Goal: Find specific page/section: Find specific page/section

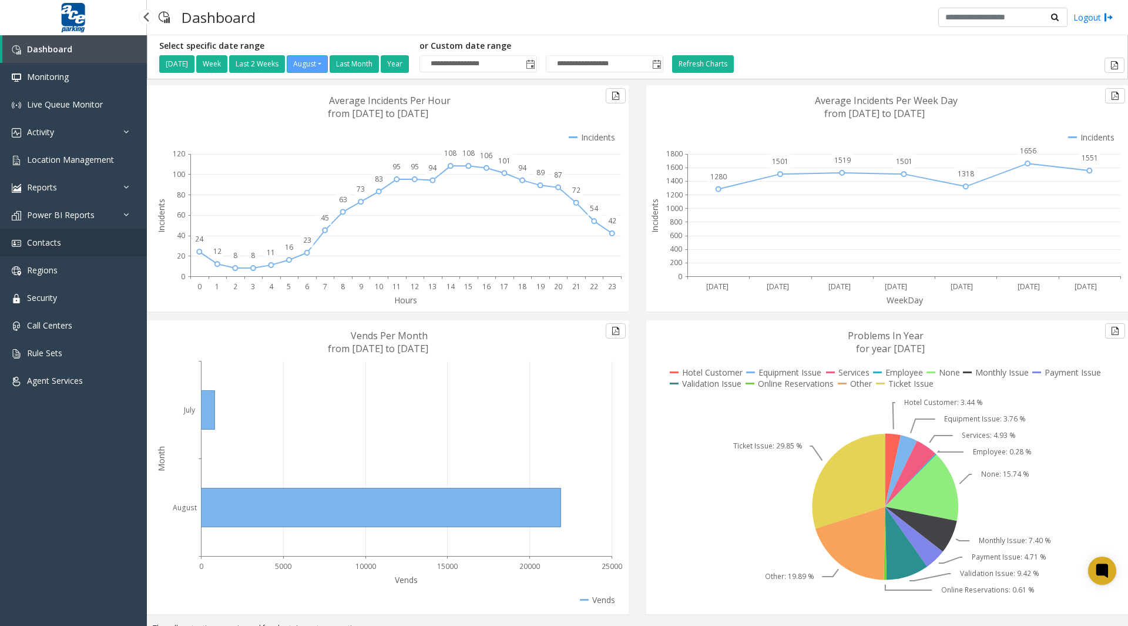
click at [51, 244] on span "Contacts" at bounding box center [44, 242] width 34 height 11
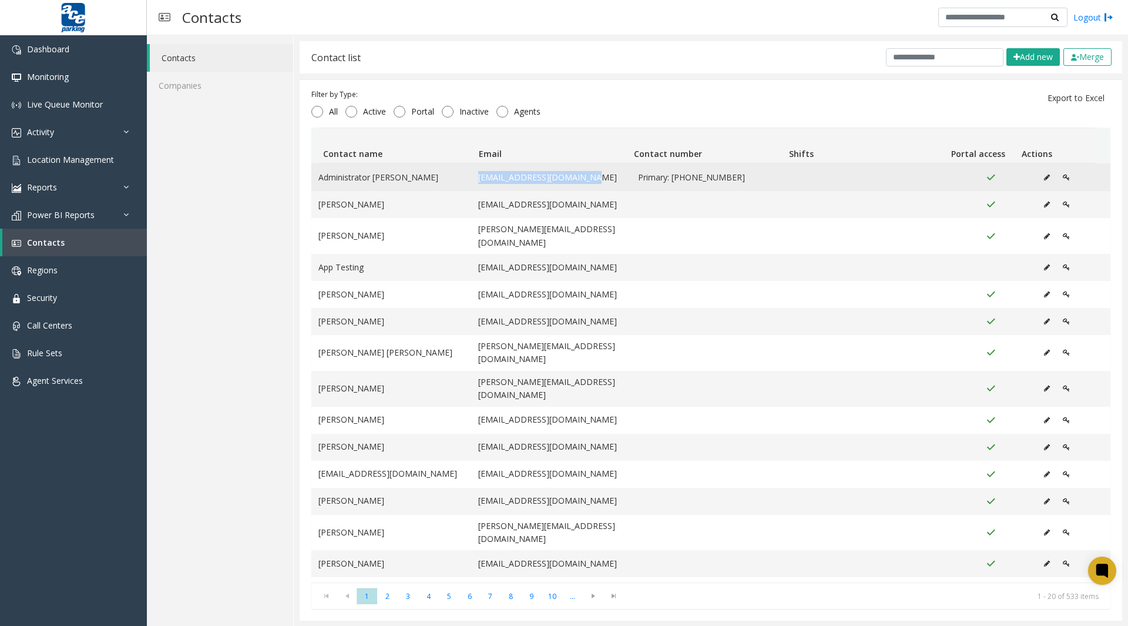
drag, startPoint x: 474, startPoint y: 176, endPoint x: 589, endPoint y: 179, distance: 115.2
click at [589, 179] on td "[EMAIL_ADDRESS][DOMAIN_NAME]" at bounding box center [551, 177] width 160 height 27
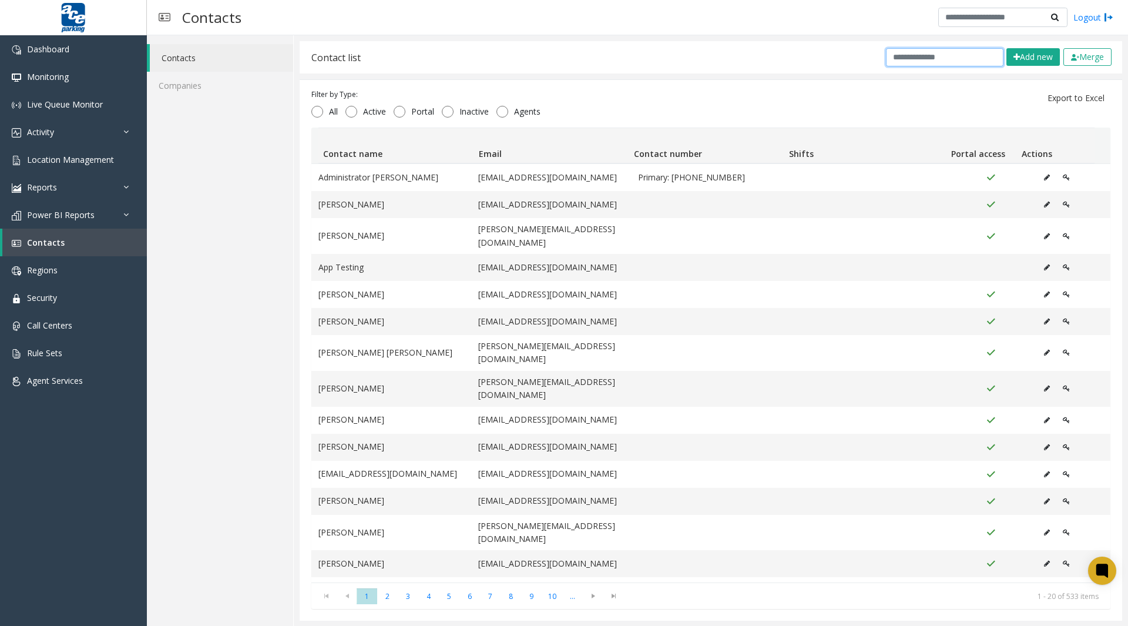
click at [897, 58] on input "text" at bounding box center [945, 57] width 118 height 18
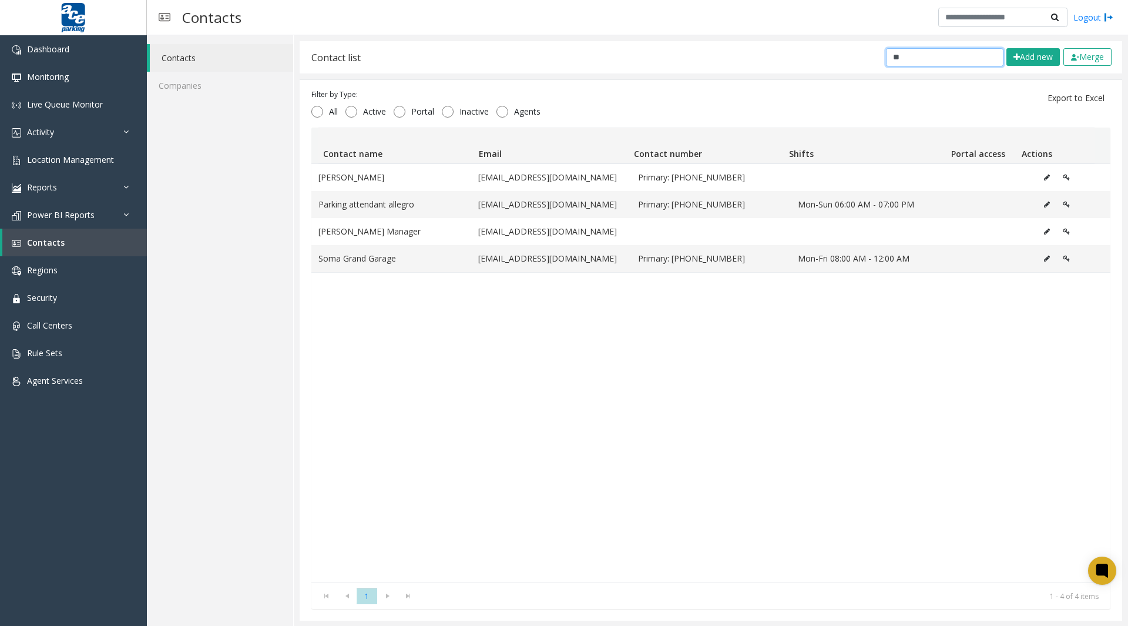
type input "*"
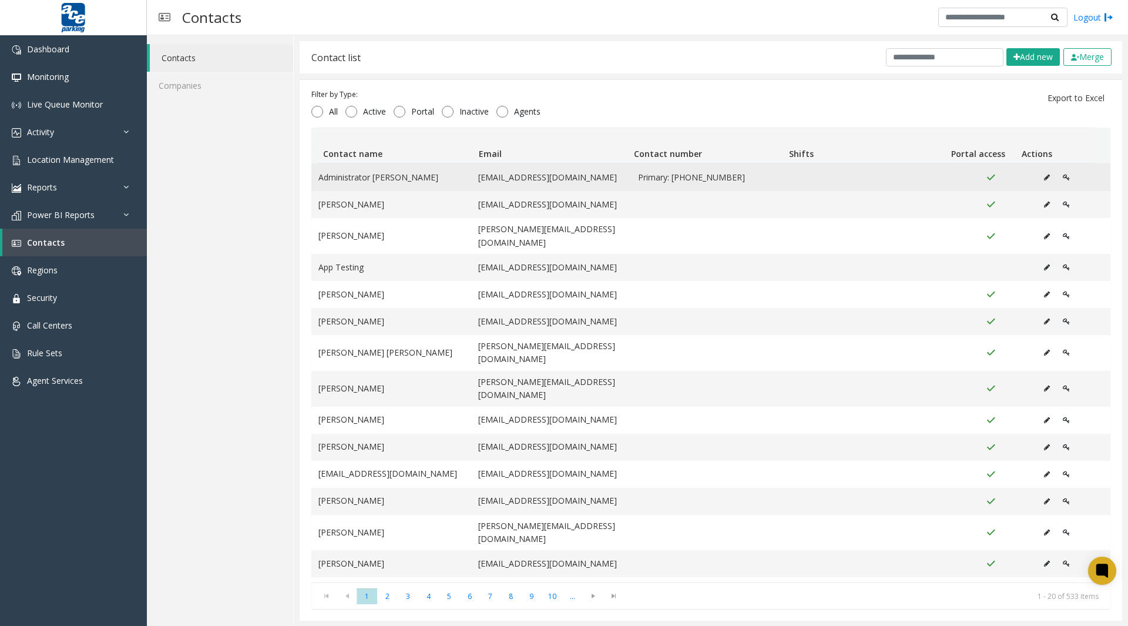
click at [1044, 179] on icon "Data table" at bounding box center [1047, 177] width 6 height 7
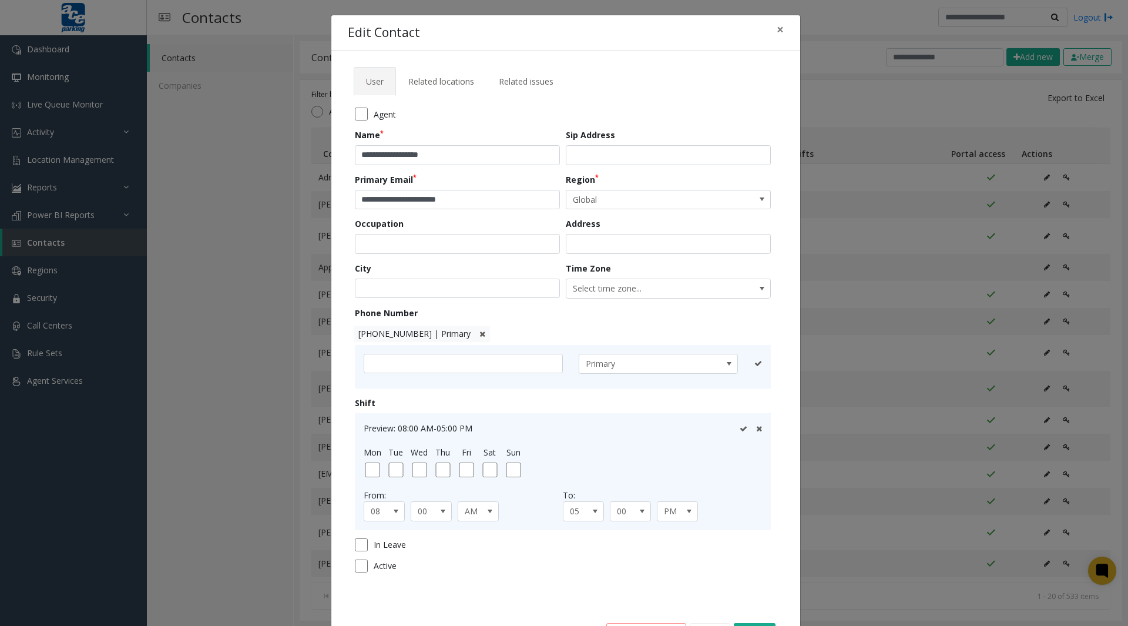
click at [235, 308] on div "**********" at bounding box center [564, 313] width 1128 height 626
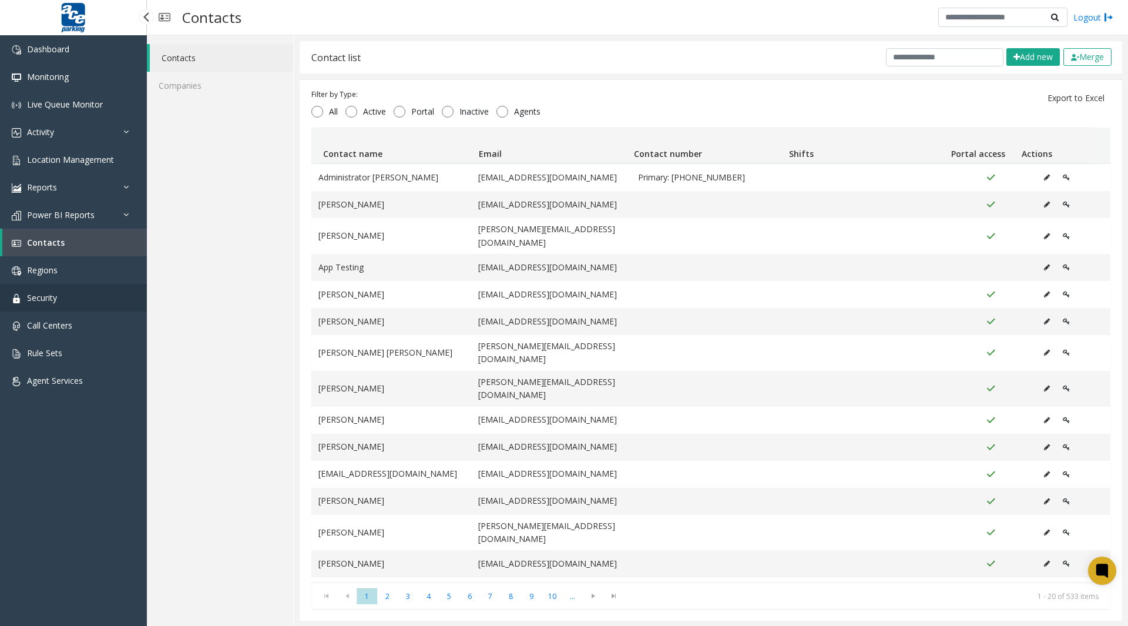
click at [45, 301] on span "Security" at bounding box center [42, 297] width 30 height 11
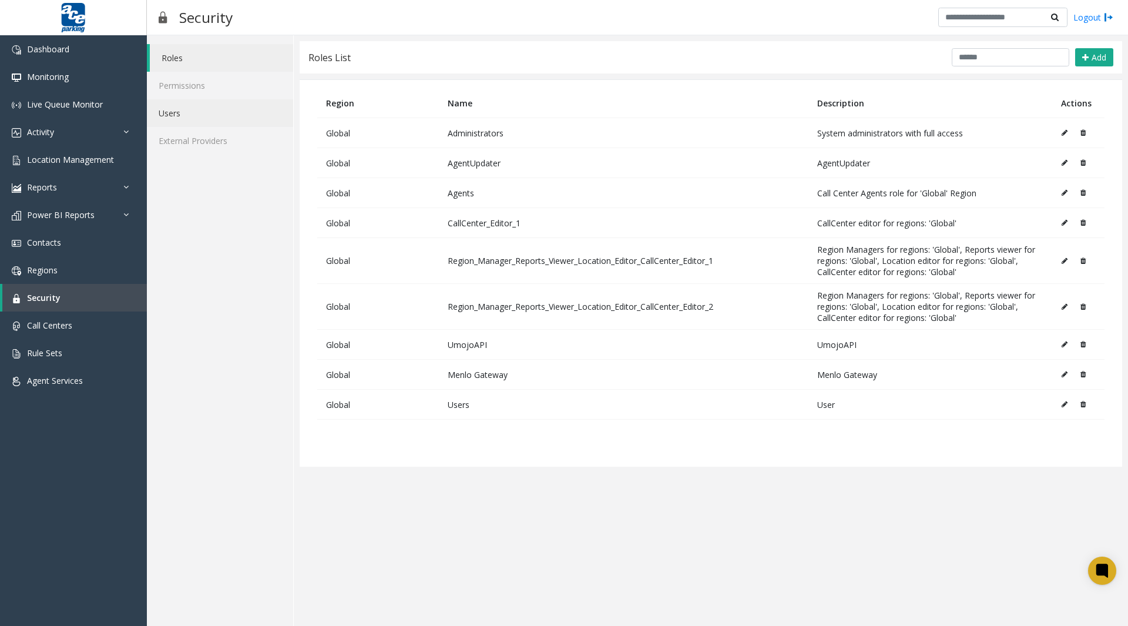
click at [178, 114] on link "Users" at bounding box center [220, 113] width 146 height 28
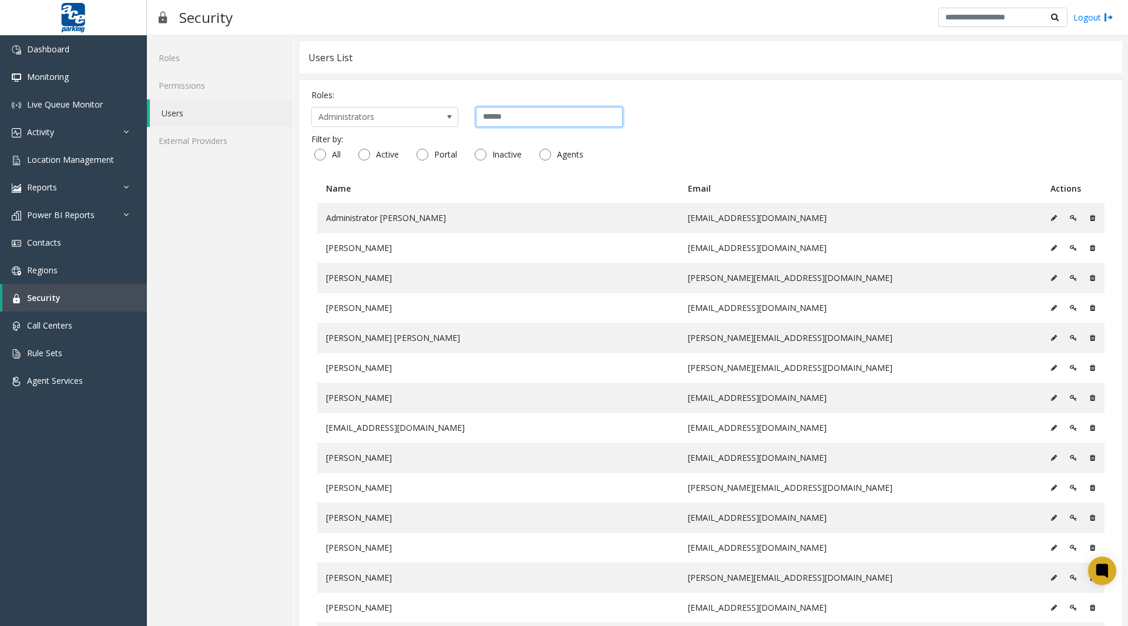
click at [495, 117] on input "text" at bounding box center [549, 117] width 147 height 20
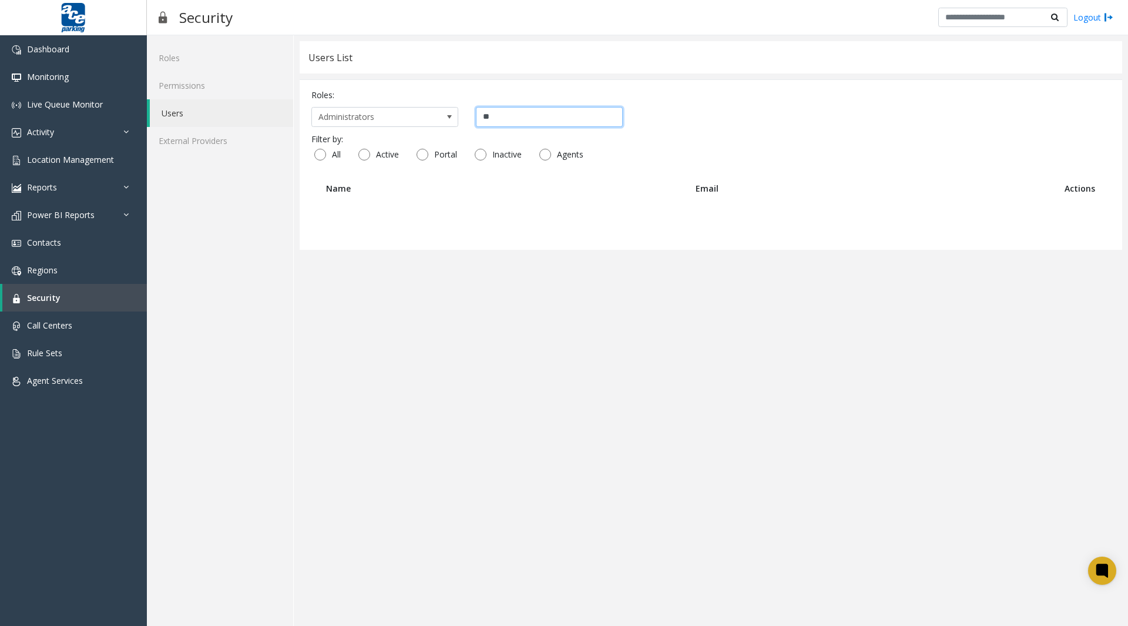
type input "*"
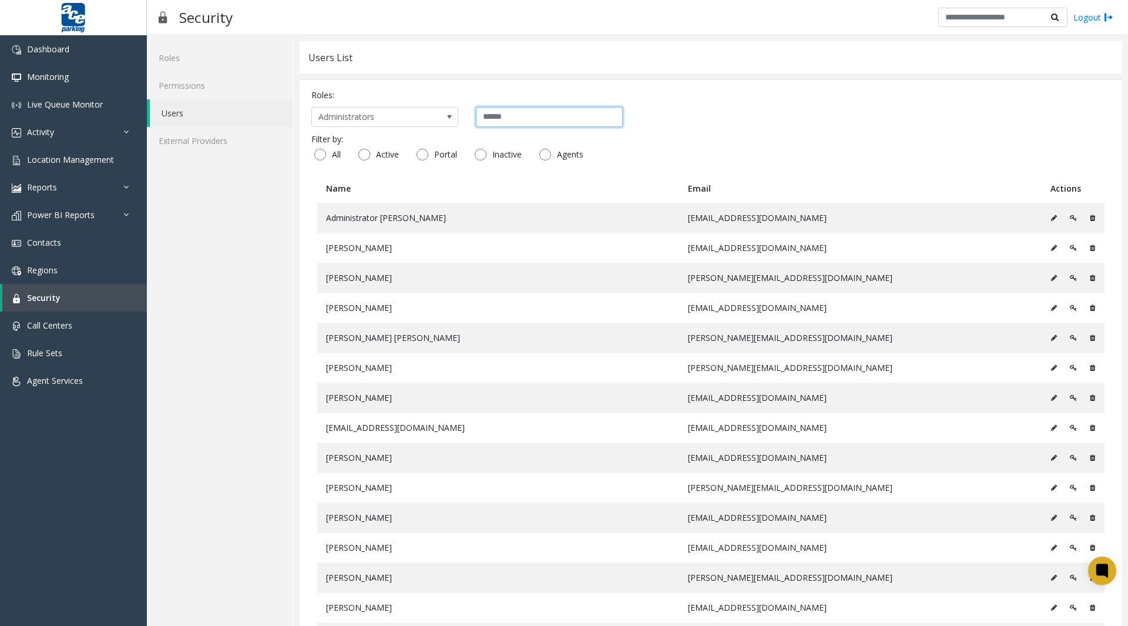
click at [522, 116] on input "text" at bounding box center [549, 117] width 147 height 20
click at [421, 112] on span "Administrators" at bounding box center [370, 117] width 116 height 19
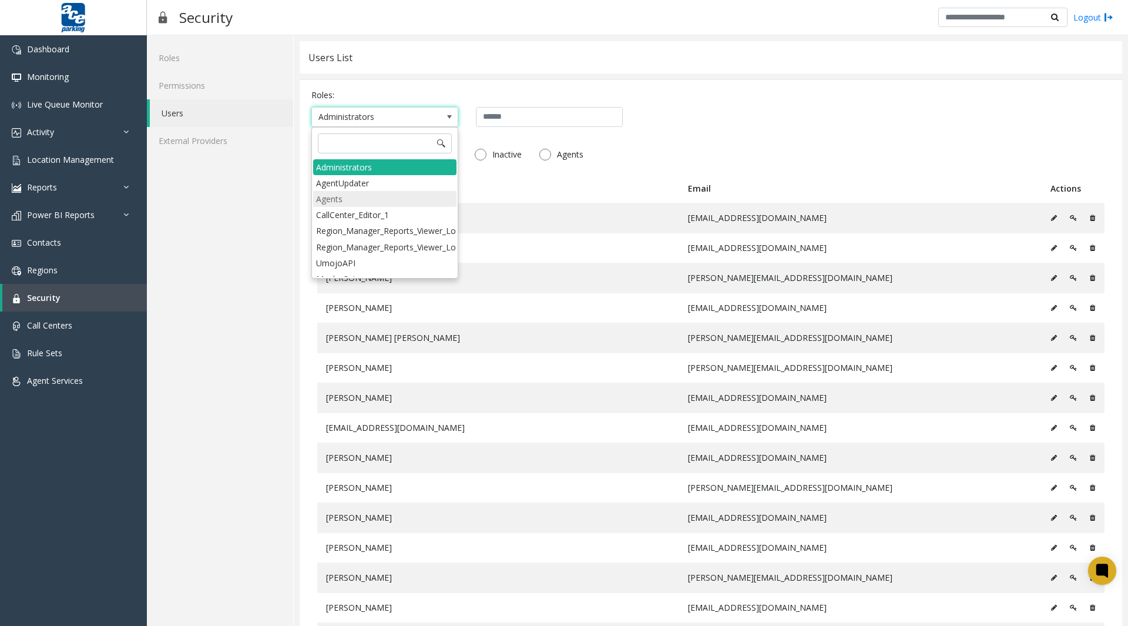
scroll to position [35, 0]
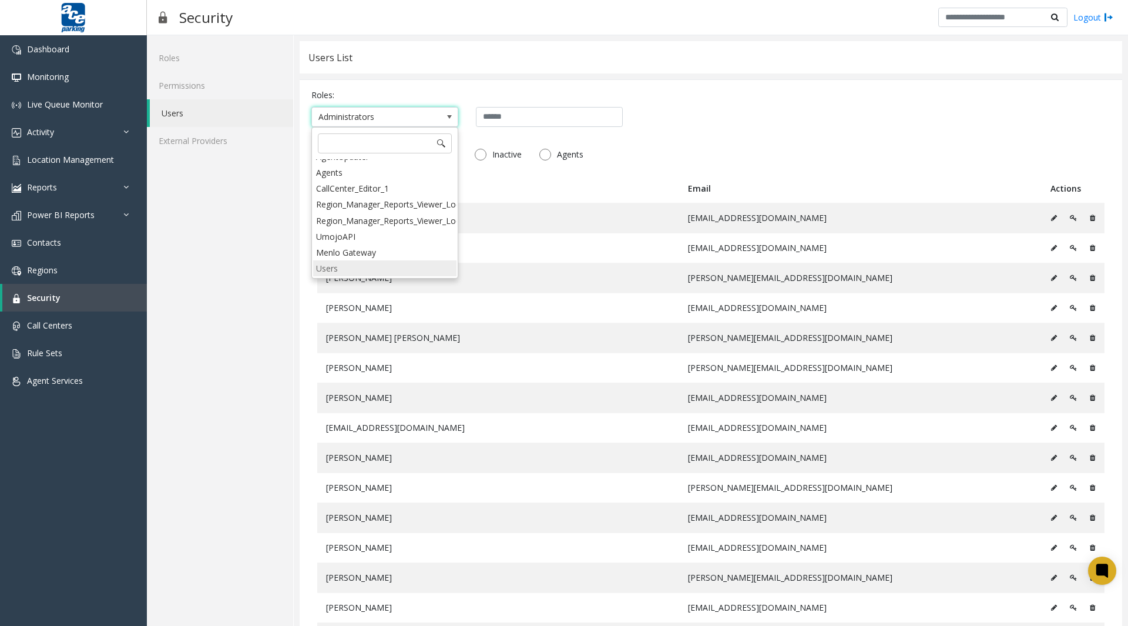
click at [358, 260] on li "Users" at bounding box center [384, 268] width 143 height 16
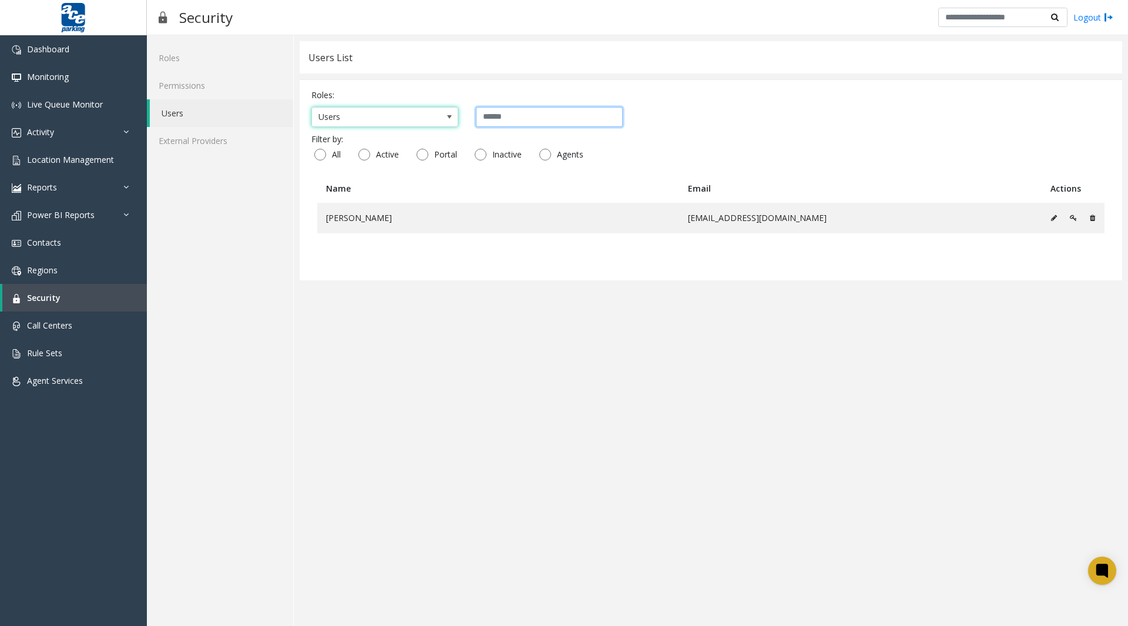
click at [498, 121] on input "text" at bounding box center [549, 117] width 147 height 20
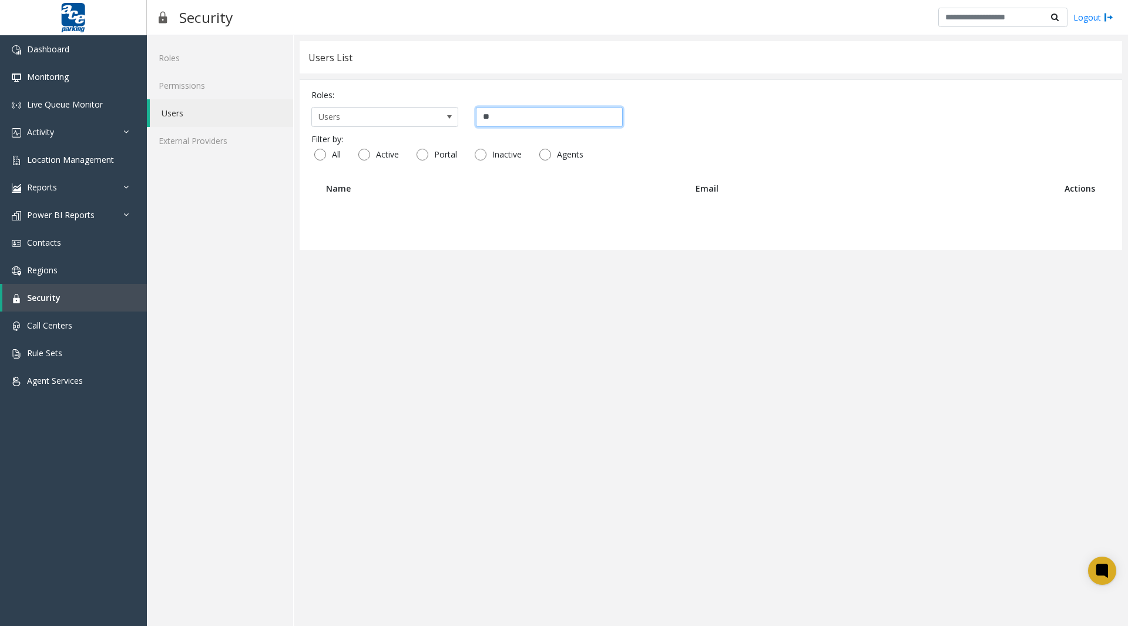
type input "*"
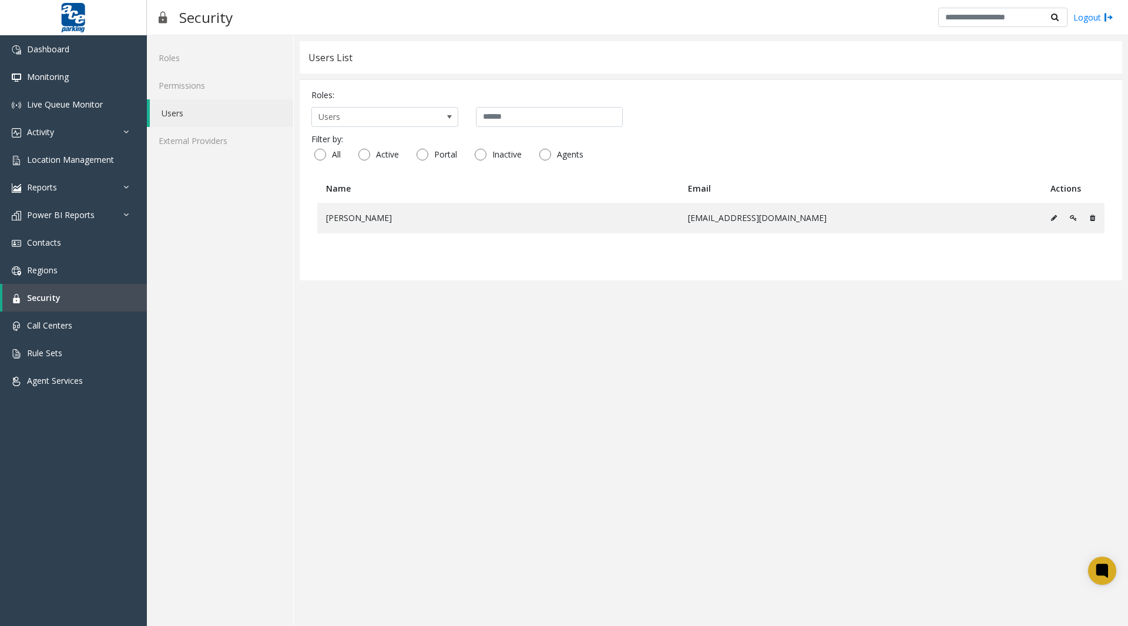
click at [724, 105] on div "Roles: Users" at bounding box center [710, 108] width 799 height 38
click at [30, 244] on span "Contacts" at bounding box center [44, 242] width 34 height 11
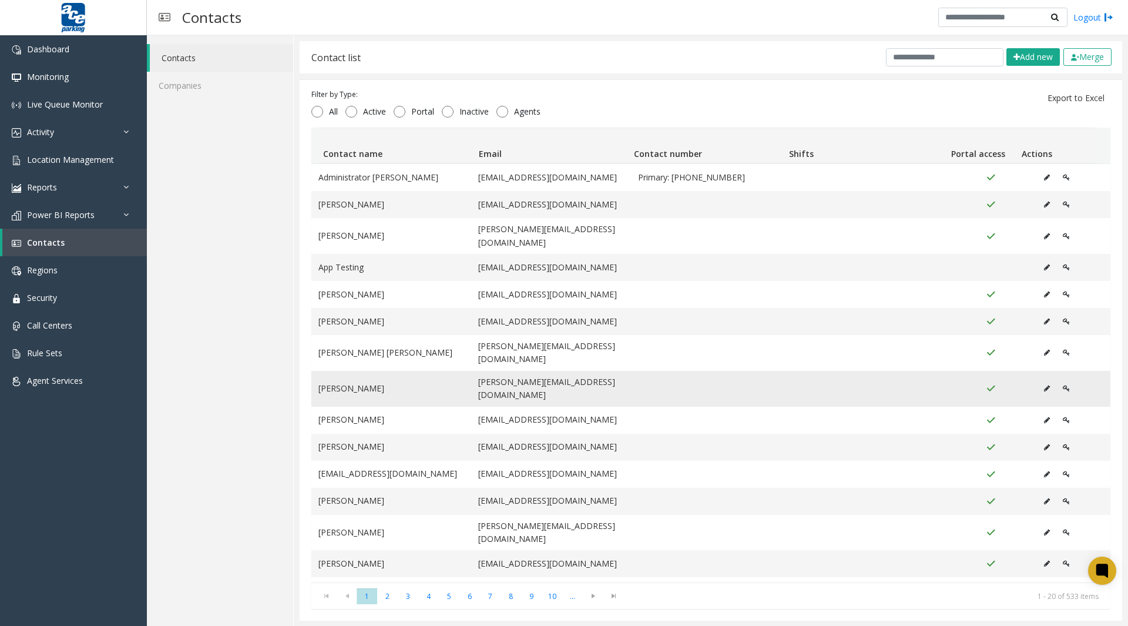
click at [977, 226] on td "Data table" at bounding box center [991, 236] width 80 height 36
click at [977, 375] on td "Data table" at bounding box center [991, 389] width 80 height 36
click at [977, 18] on input "text" at bounding box center [1002, 18] width 129 height 20
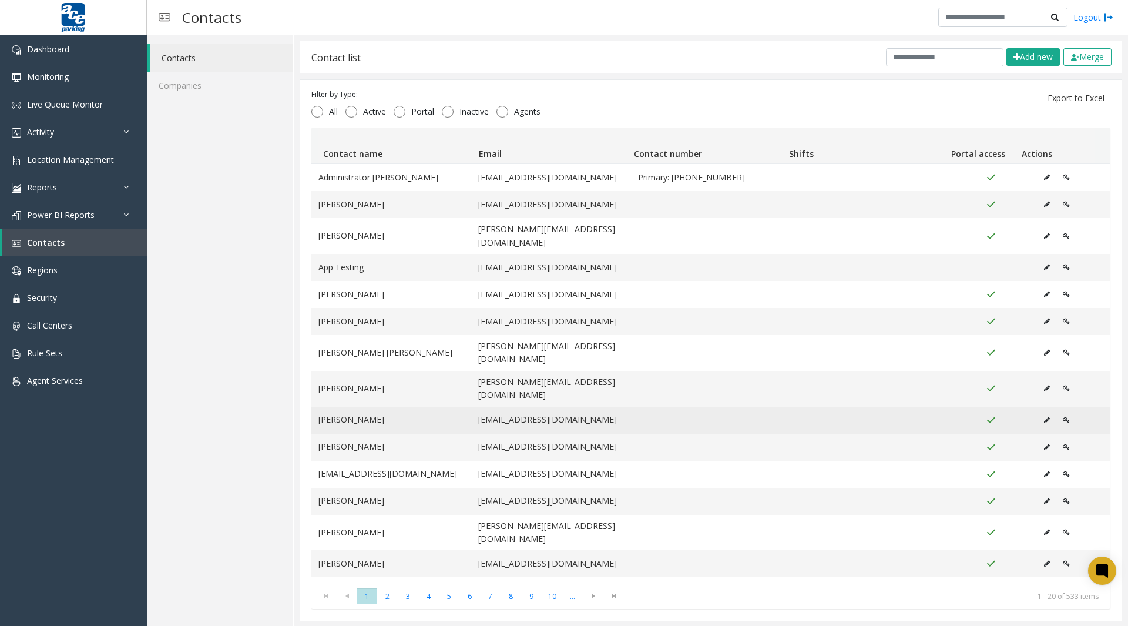
click at [976, 407] on td "Data table" at bounding box center [991, 420] width 80 height 27
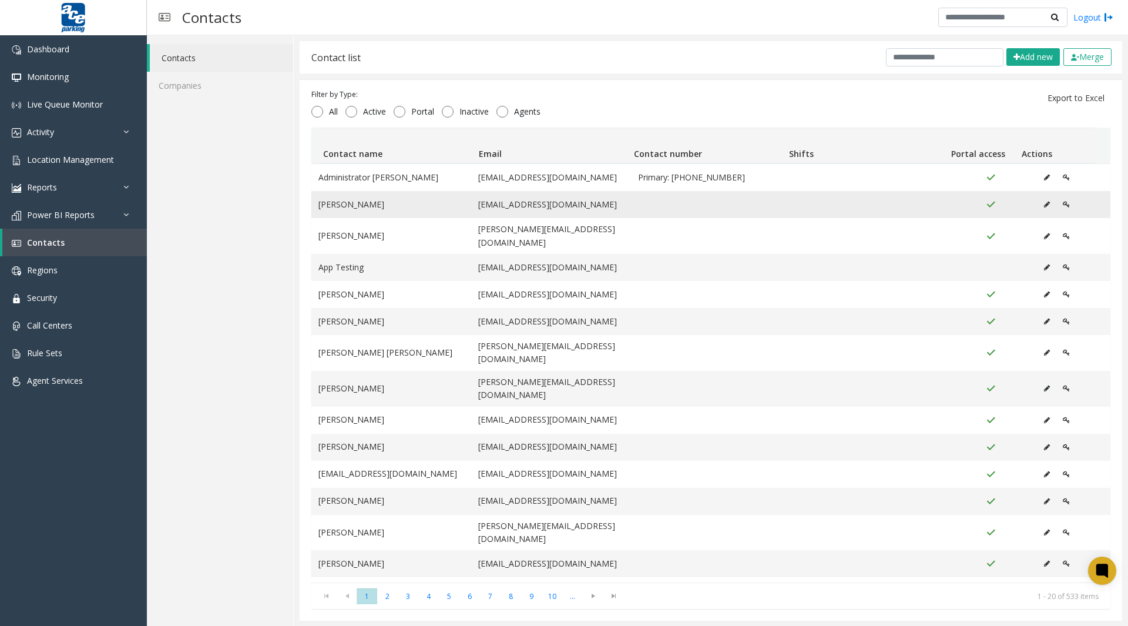
click at [976, 195] on td "Data table" at bounding box center [991, 204] width 80 height 27
click at [977, 108] on div "Filter by Type: All Active Portal Inactive Agents Export to Excel" at bounding box center [710, 105] width 799 height 33
click at [976, 375] on td "Data table" at bounding box center [991, 389] width 80 height 36
click at [977, 577] on td "Data table" at bounding box center [991, 590] width 80 height 27
click at [977, 108] on div "Filter by Type: All Active Portal Inactive Agents Export to Excel" at bounding box center [710, 105] width 799 height 33
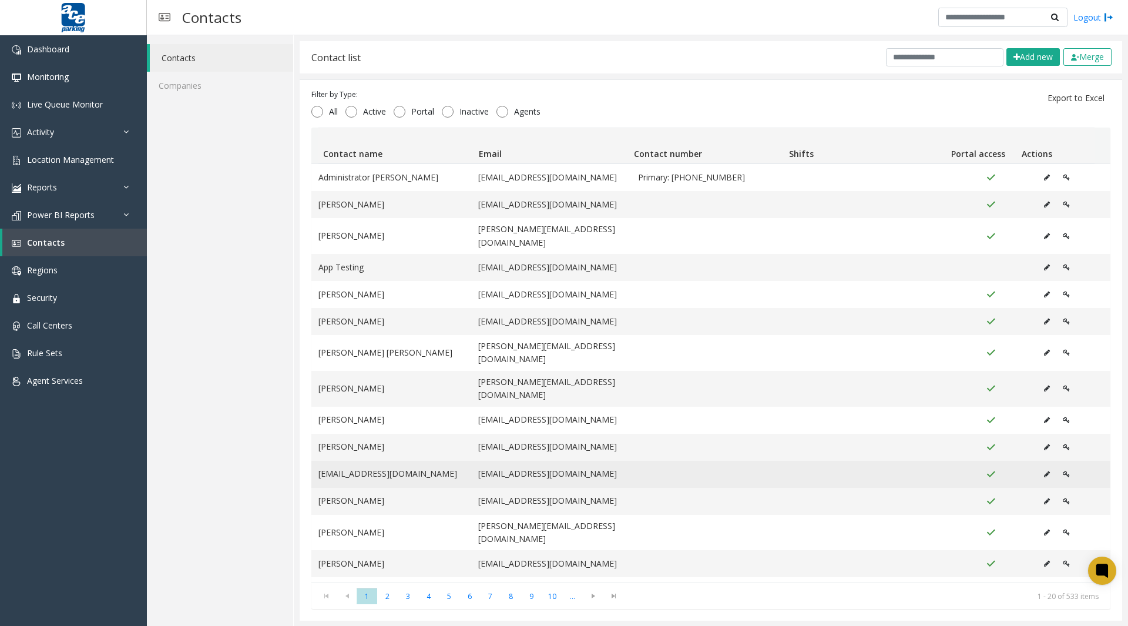
click at [978, 465] on td "Data table" at bounding box center [991, 474] width 80 height 27
